Goal: Task Accomplishment & Management: Complete application form

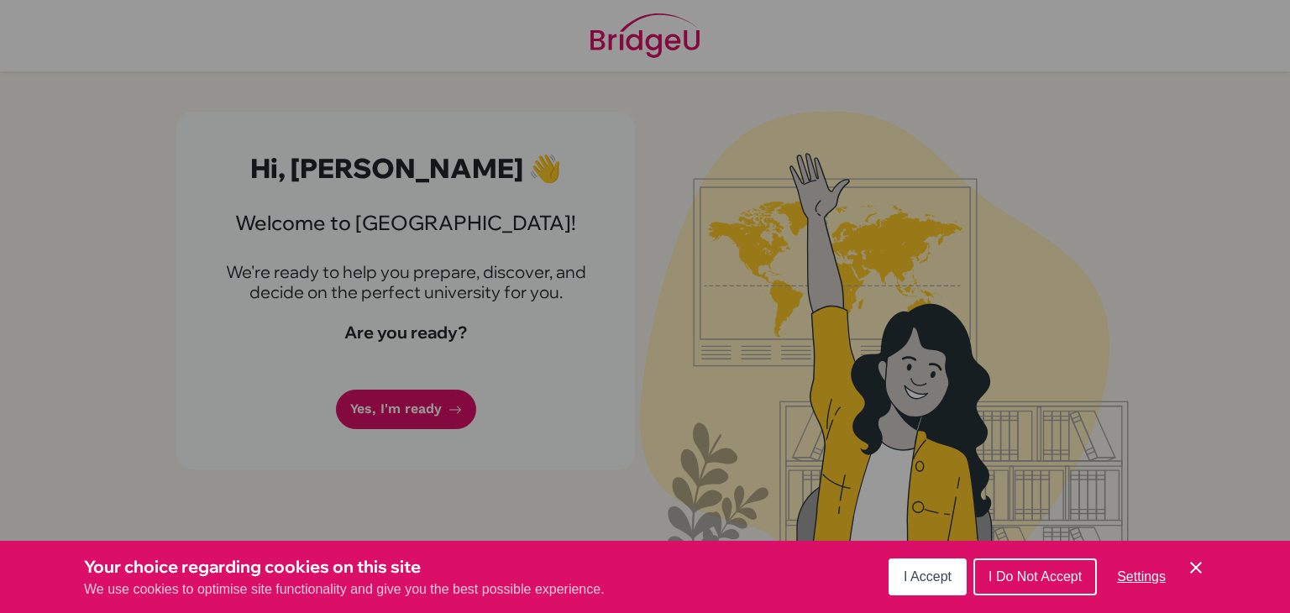
click at [946, 572] on span "I Accept" at bounding box center [928, 577] width 48 height 14
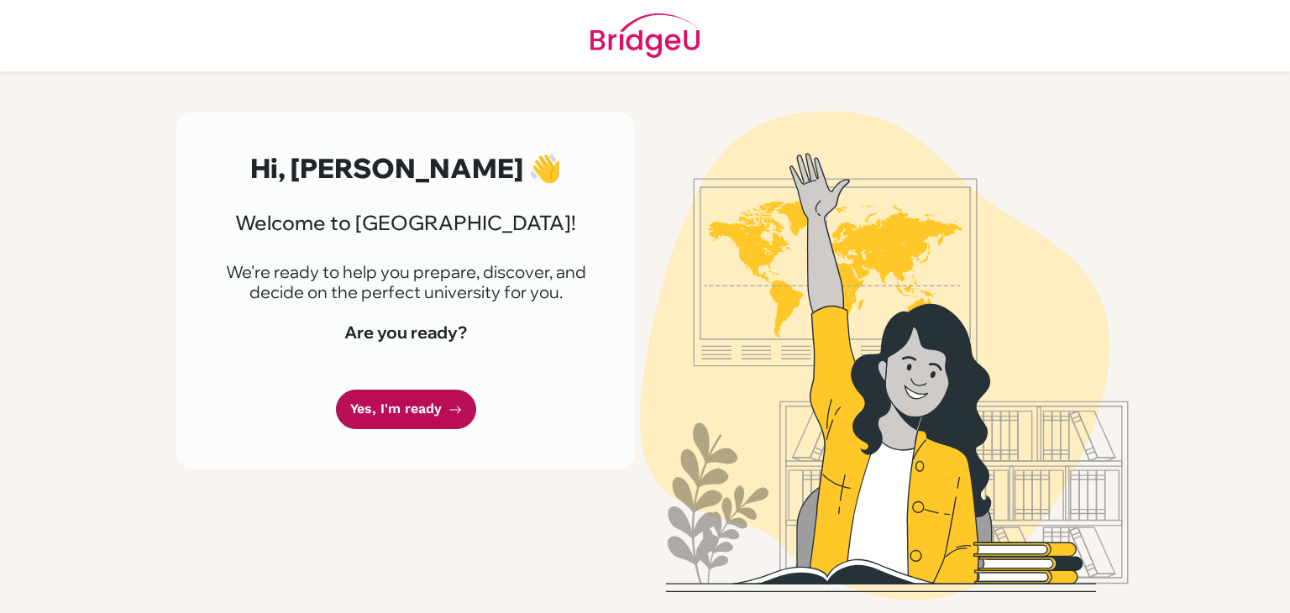
click at [419, 399] on link "Yes, I'm ready" at bounding box center [406, 409] width 140 height 39
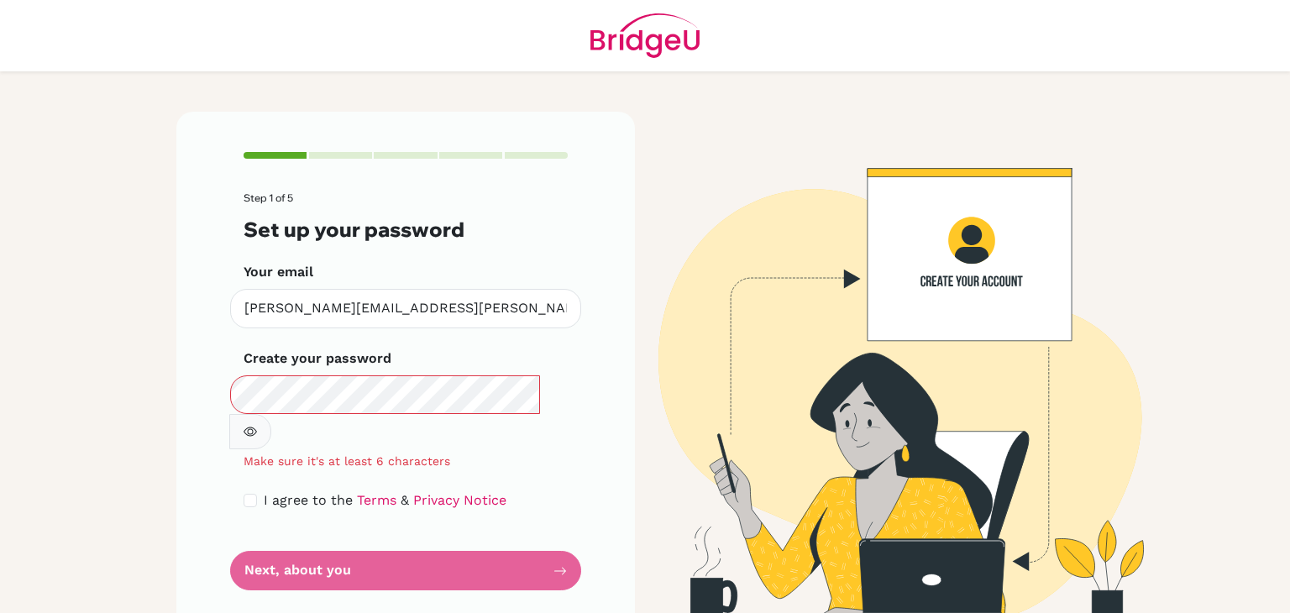
click at [271, 414] on button "button" at bounding box center [250, 431] width 42 height 35
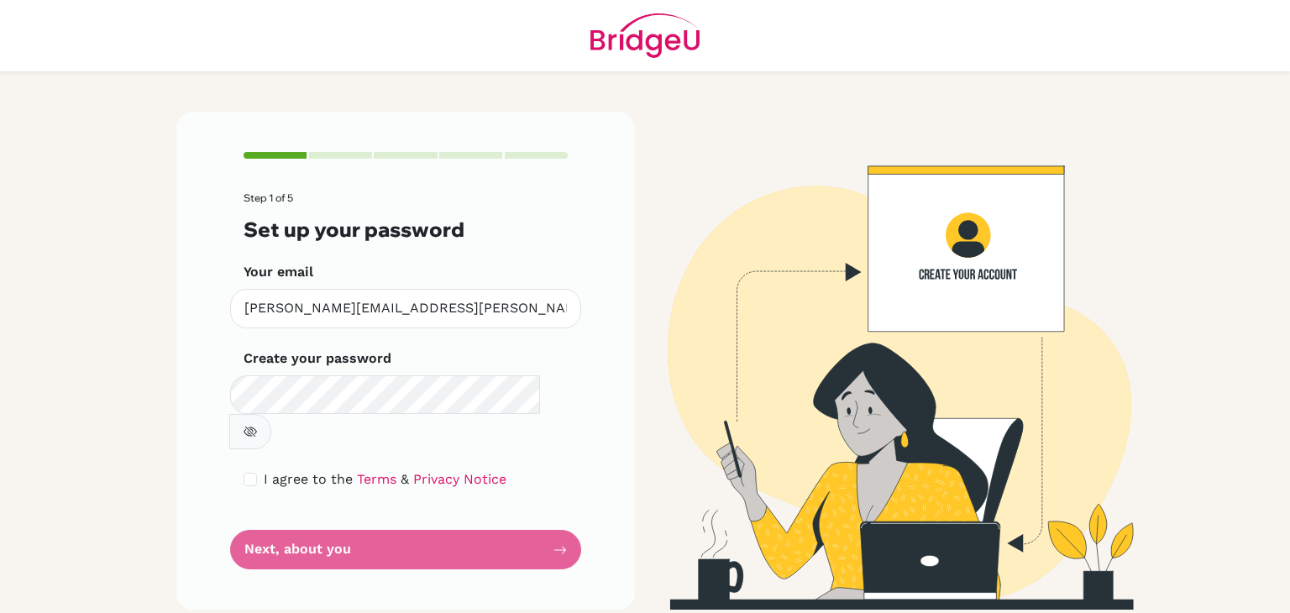
click at [18, 424] on main "Step 1 of 5 Set up your password Your email [PERSON_NAME][EMAIL_ADDRESS][PERSON…" at bounding box center [645, 306] width 1290 height 613
click at [251, 473] on input "checkbox" at bounding box center [250, 479] width 13 height 13
checkbox input "true"
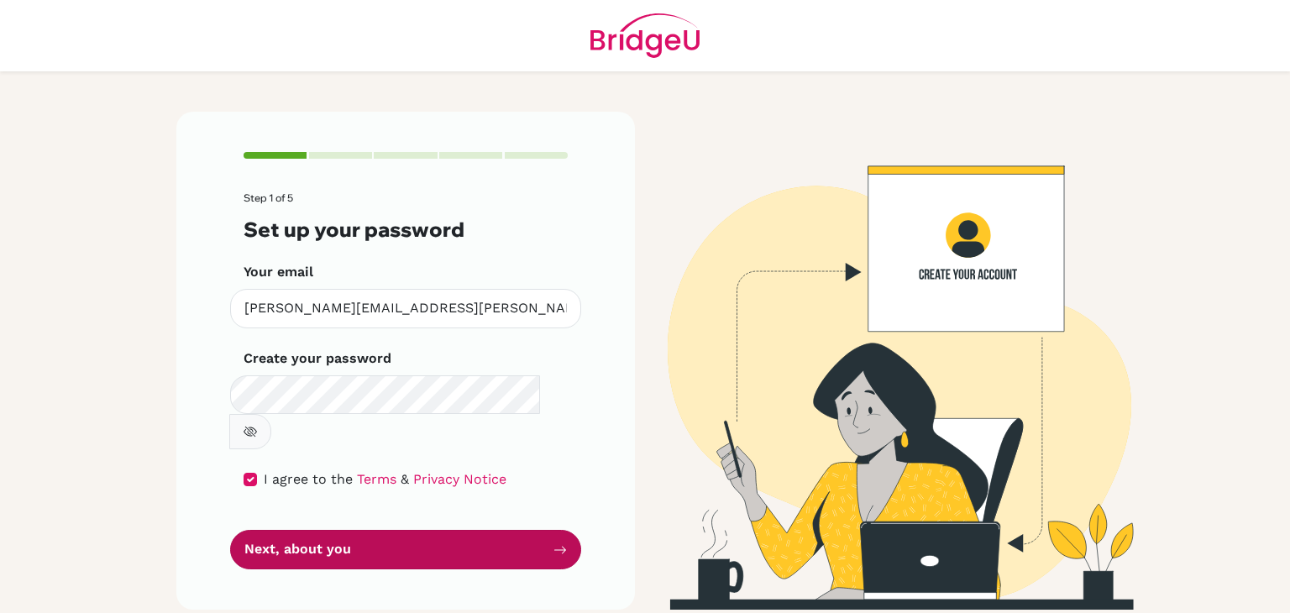
click at [410, 530] on button "Next, about you" at bounding box center [405, 549] width 351 height 39
